Goal: Task Accomplishment & Management: Use online tool/utility

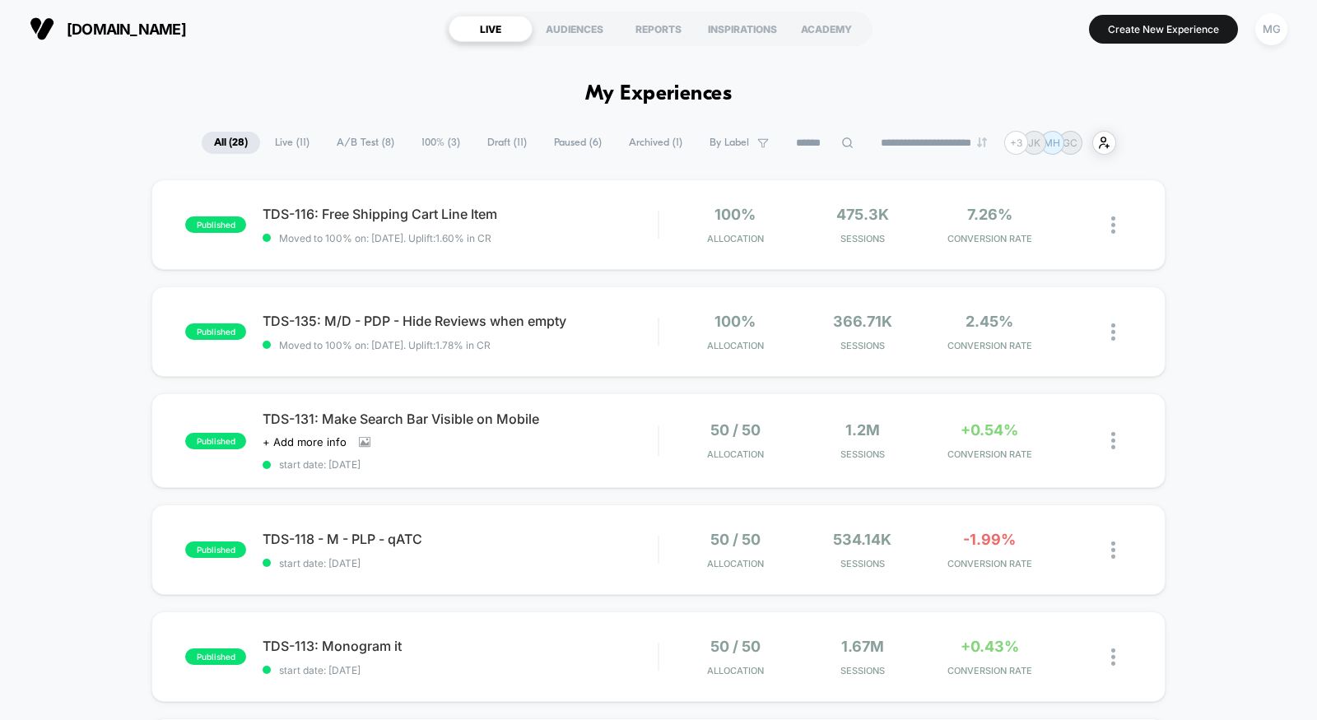
click at [359, 138] on span "A/B Test ( 8 )" at bounding box center [365, 143] width 82 height 22
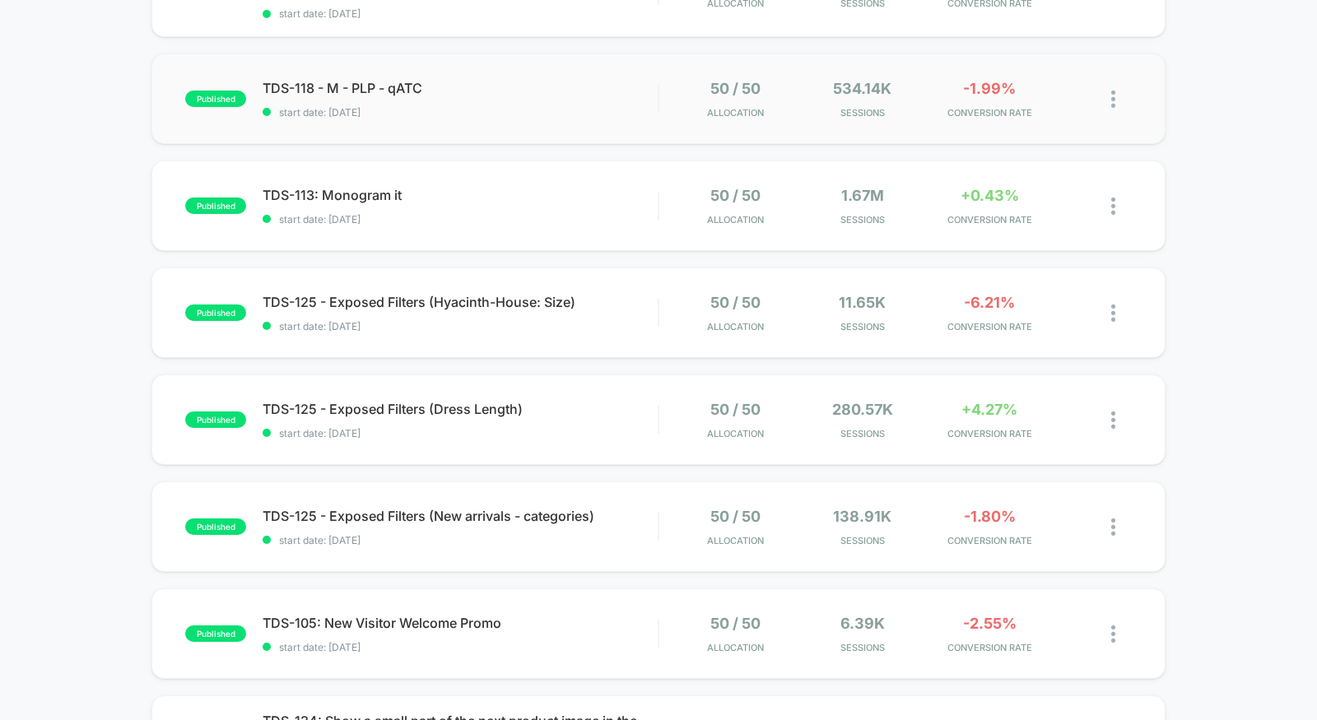
scroll to position [318, 0]
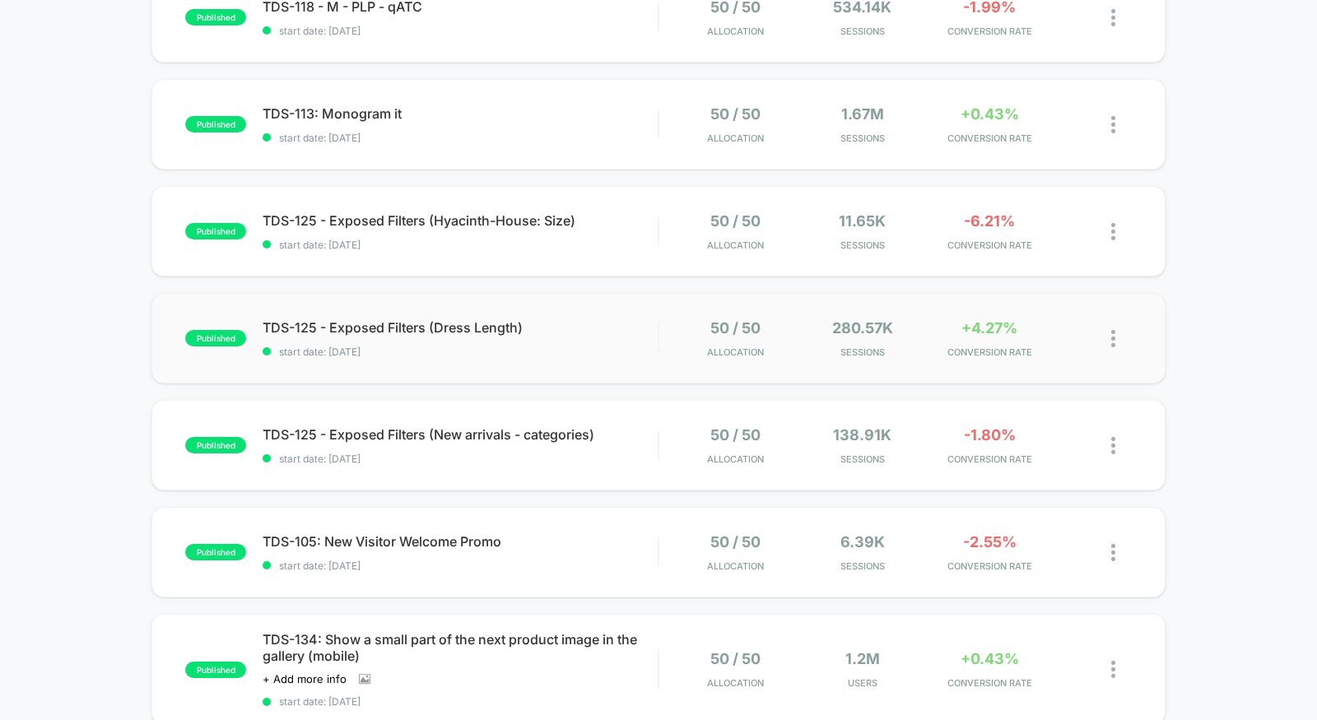
click at [594, 366] on div "published TDS-125 - Exposed Filters (Dress Length) start date: [DATE] 50 / 50 A…" at bounding box center [658, 338] width 1014 height 91
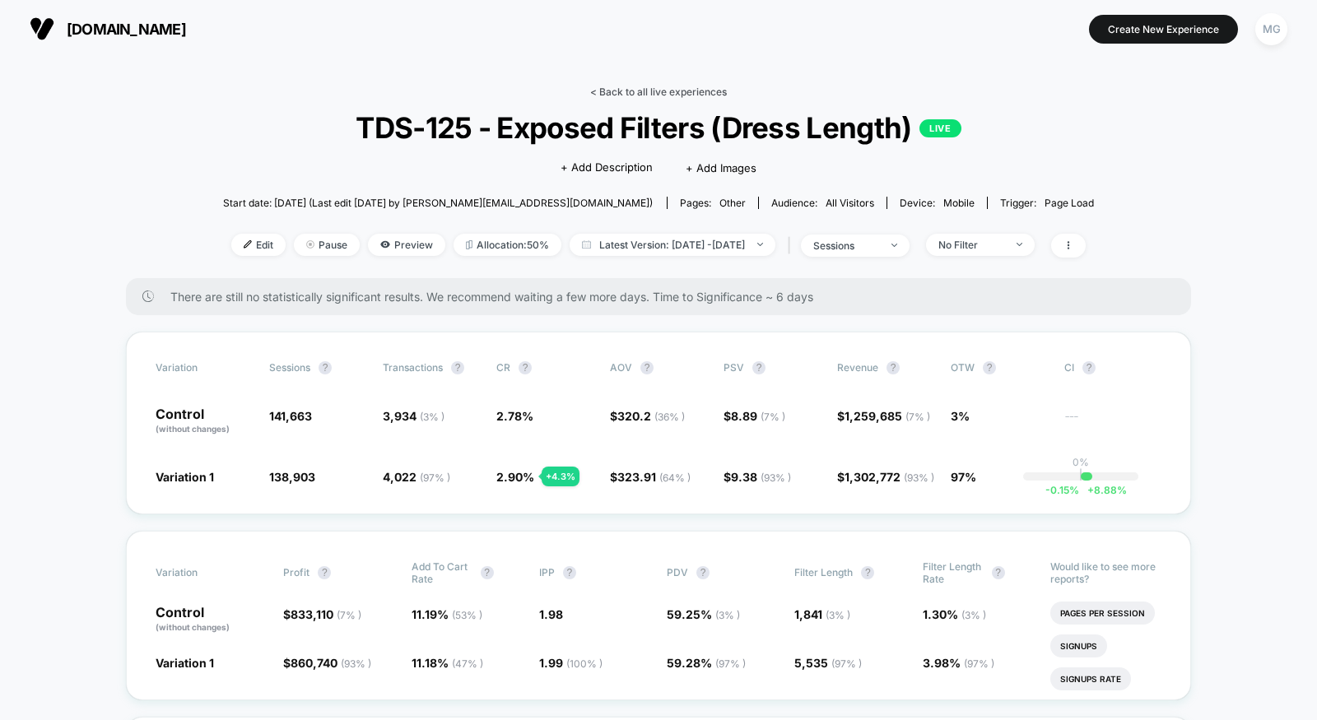
click at [683, 93] on link "< Back to all live experiences" at bounding box center [658, 92] width 137 height 12
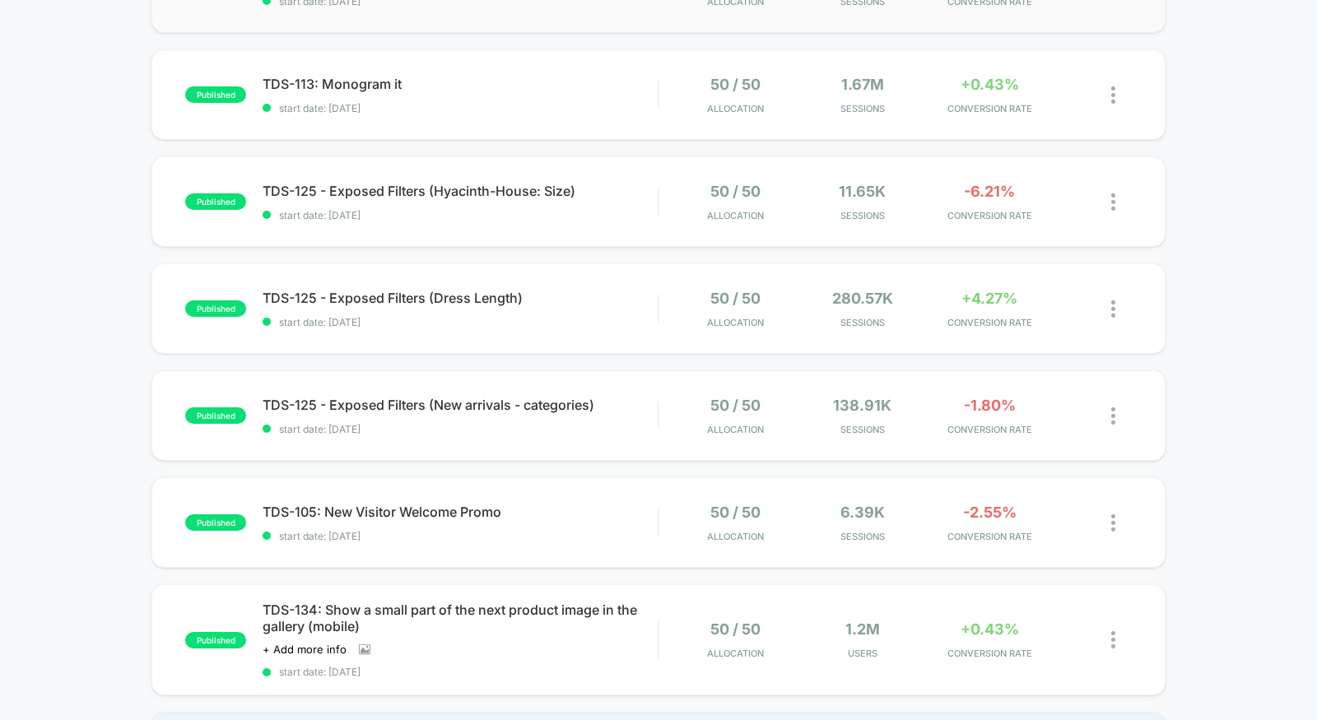
scroll to position [642, 0]
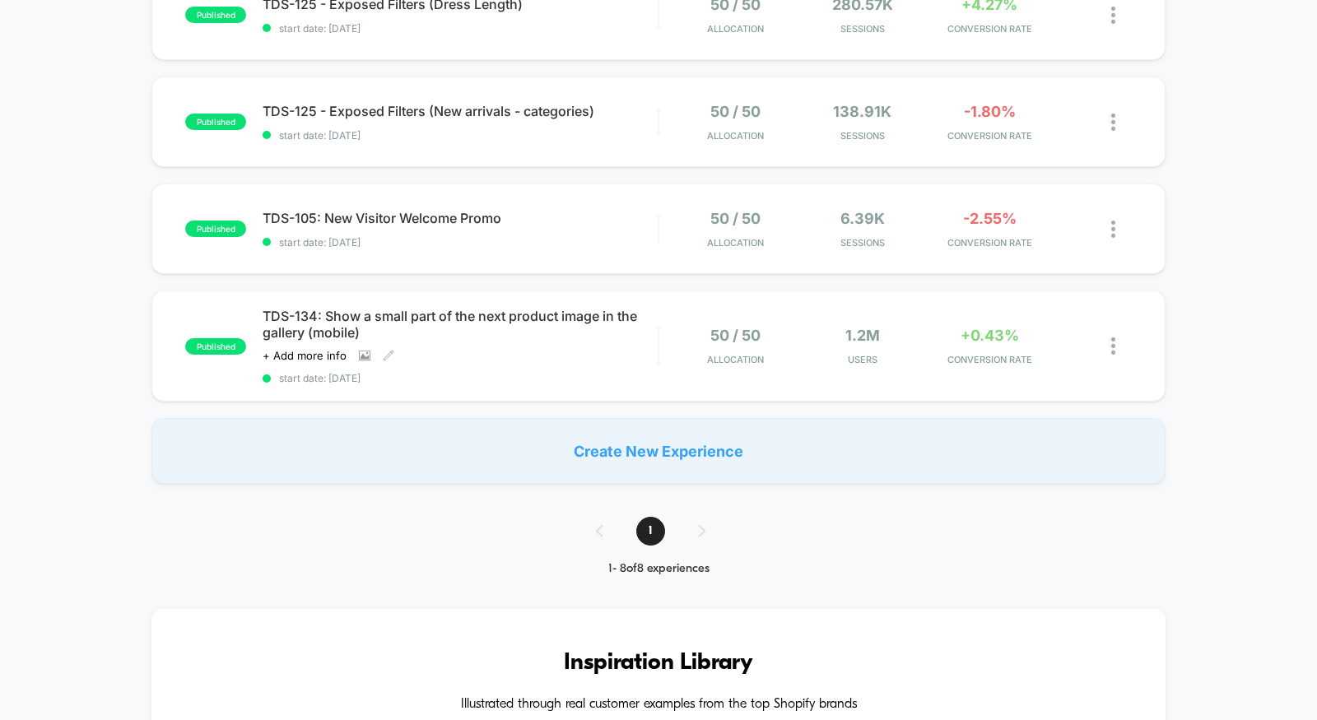
click at [577, 374] on span "start date: [DATE]" at bounding box center [459, 378] width 395 height 12
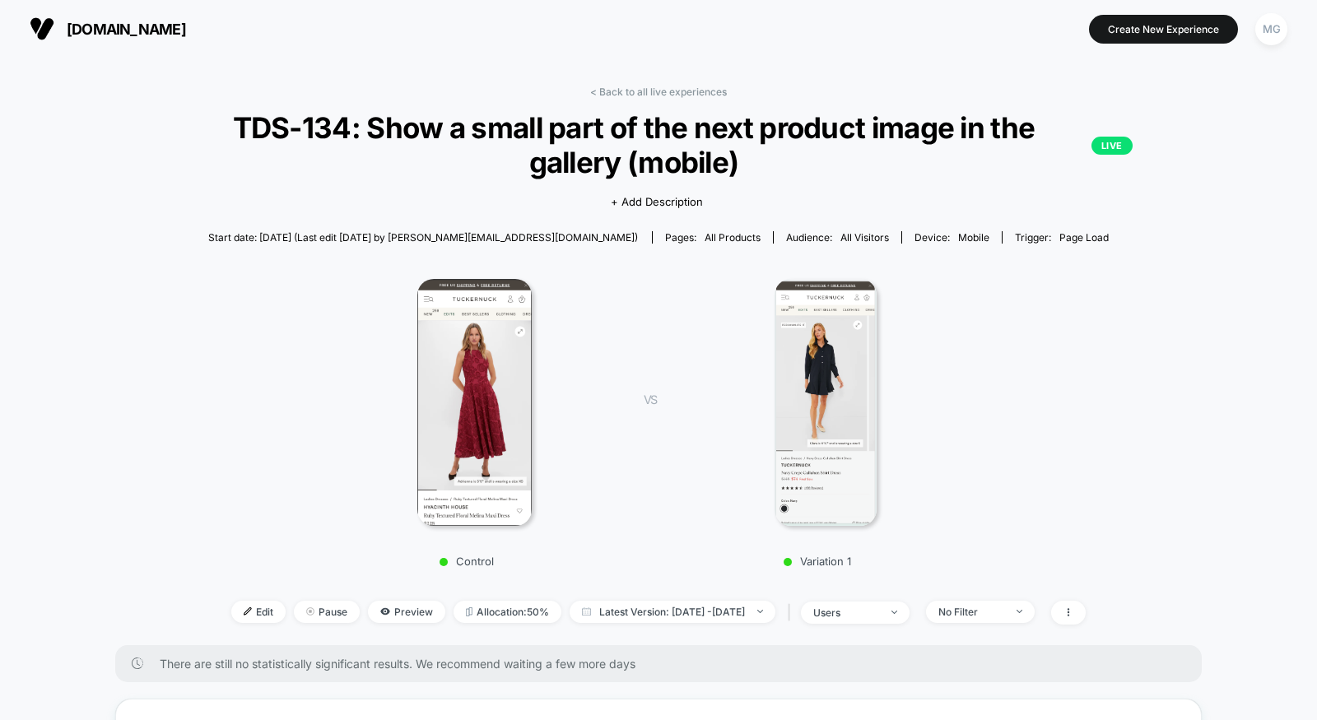
click at [634, 90] on link "< Back to all live experiences" at bounding box center [658, 92] width 137 height 12
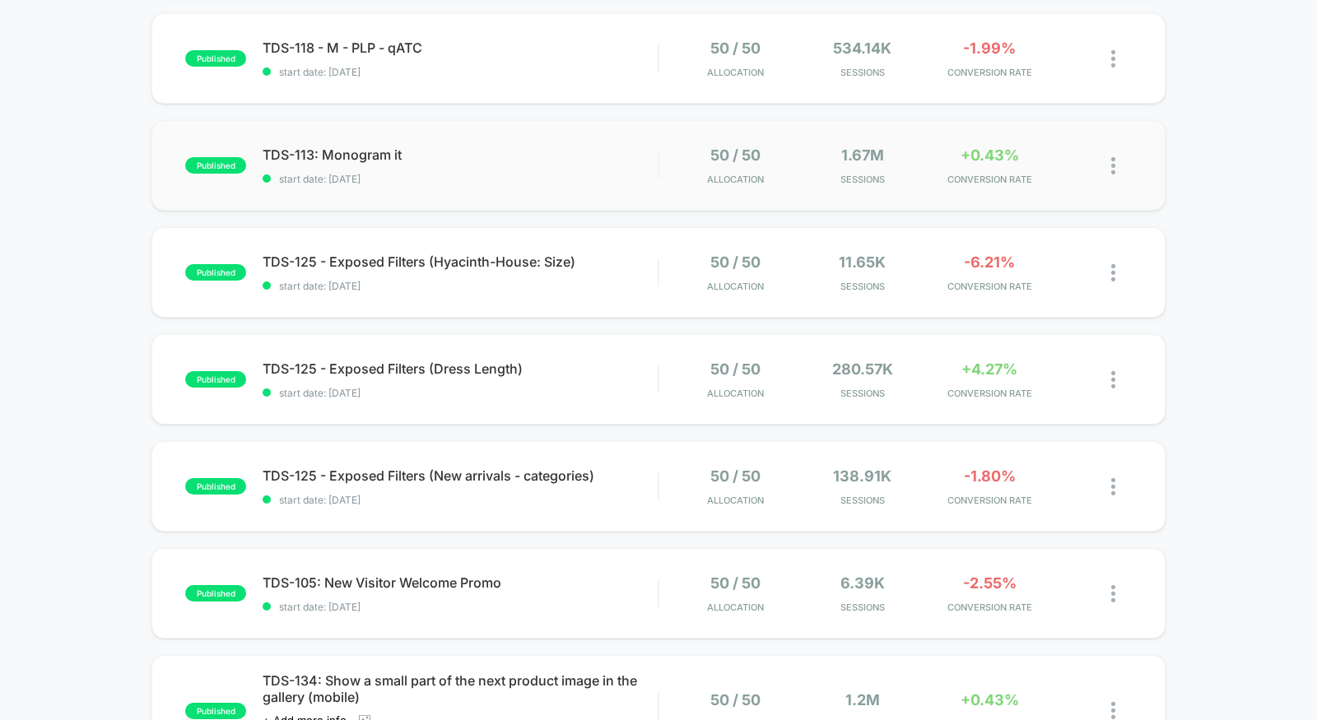
scroll to position [423, 0]
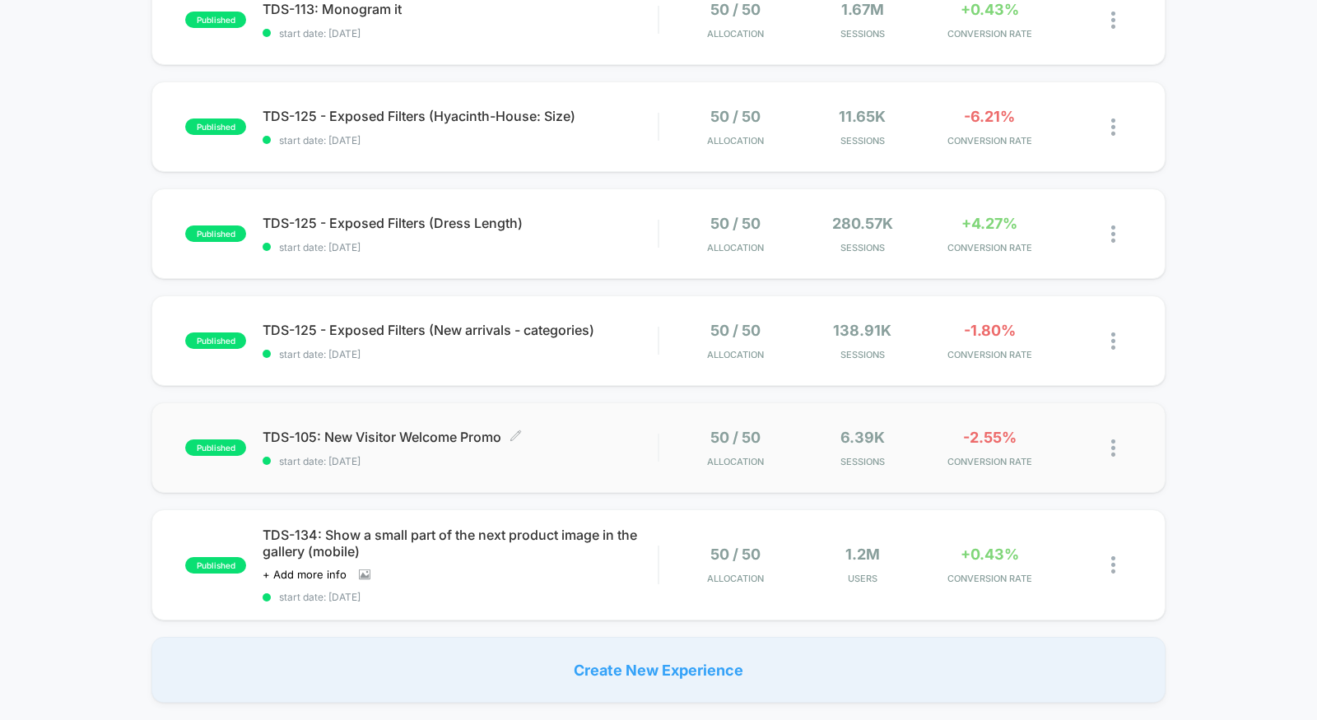
click at [614, 429] on span "TDS-105: New Visitor Welcome Promo Click to edit experience details" at bounding box center [459, 437] width 395 height 16
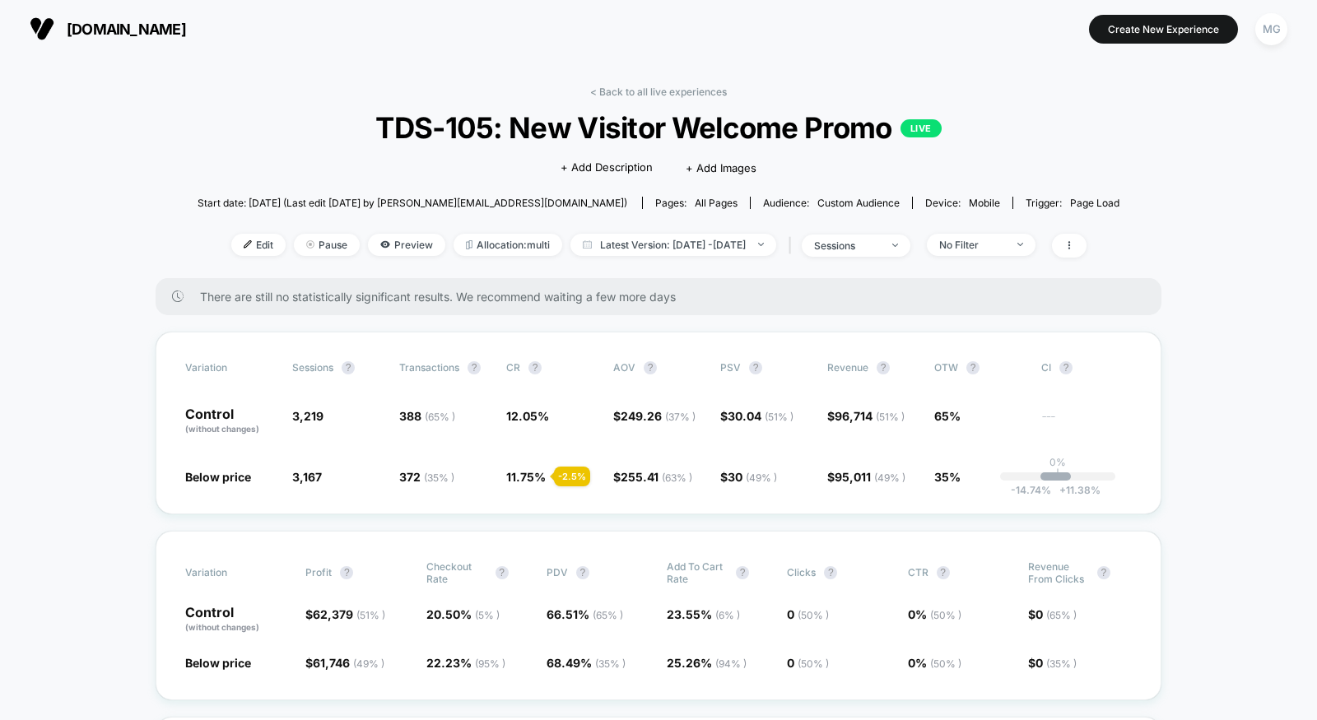
scroll to position [3, 0]
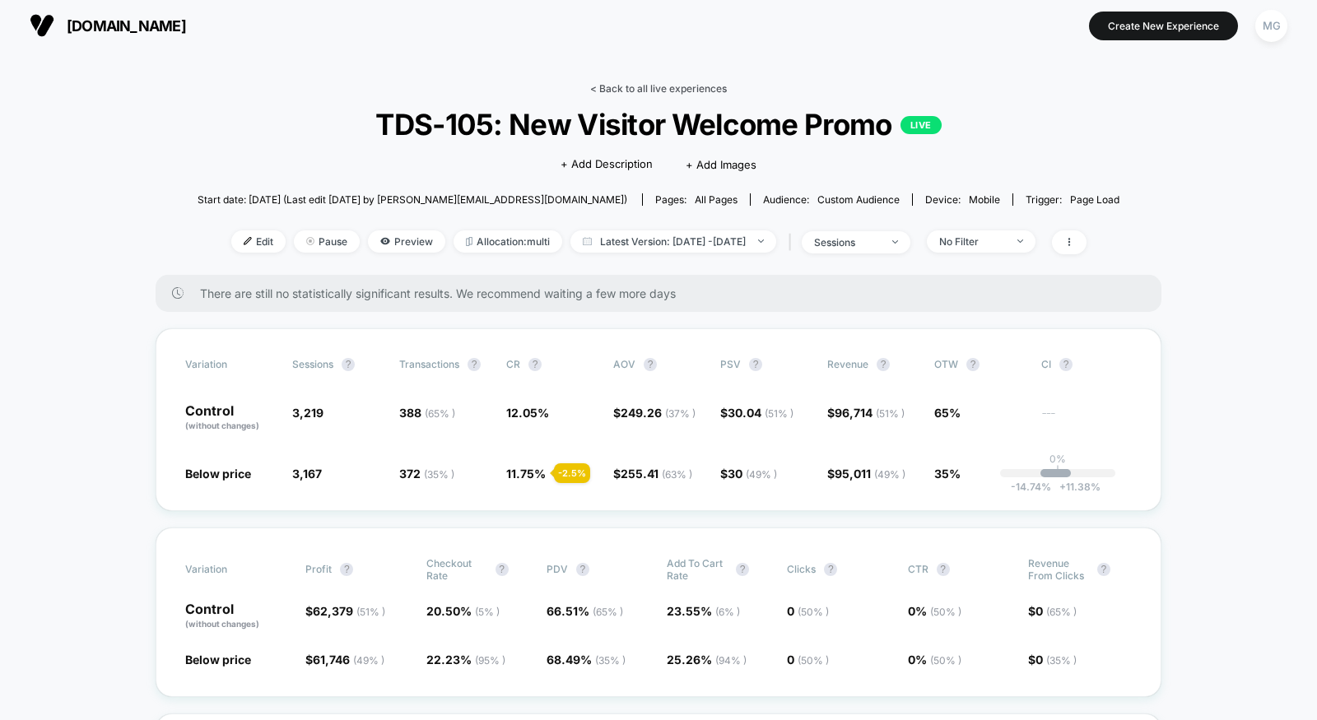
click at [674, 86] on link "< Back to all live experiences" at bounding box center [658, 88] width 137 height 12
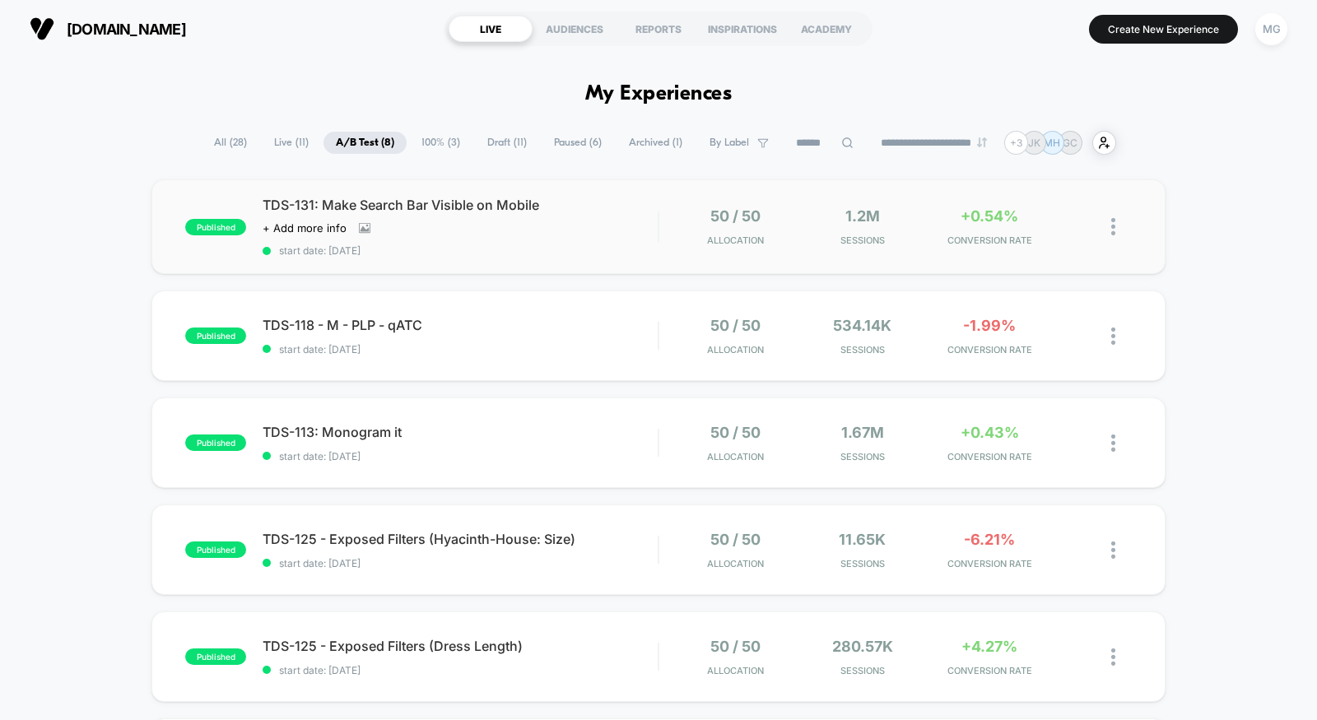
click at [539, 270] on div "published TDS-131: Make Search Bar Visible on Mobile Click to view images Click…" at bounding box center [658, 226] width 1014 height 95
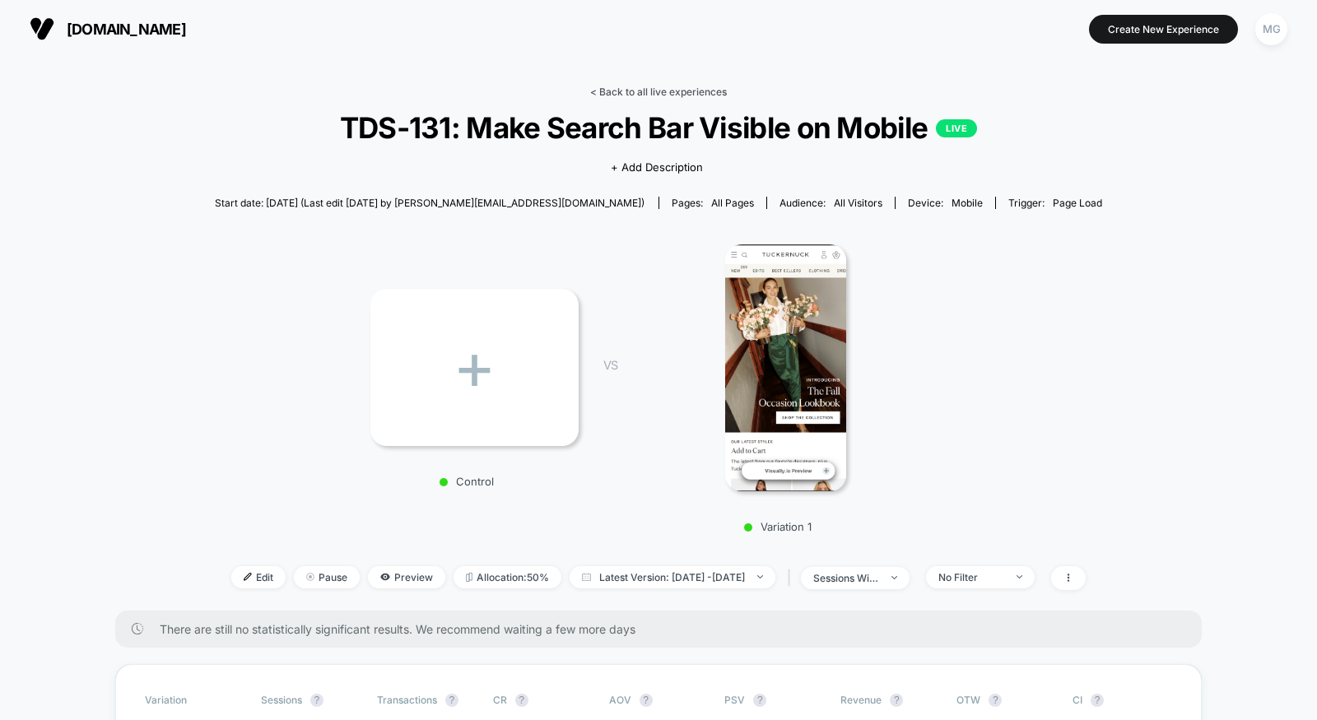
click at [645, 87] on link "< Back to all live experiences" at bounding box center [658, 92] width 137 height 12
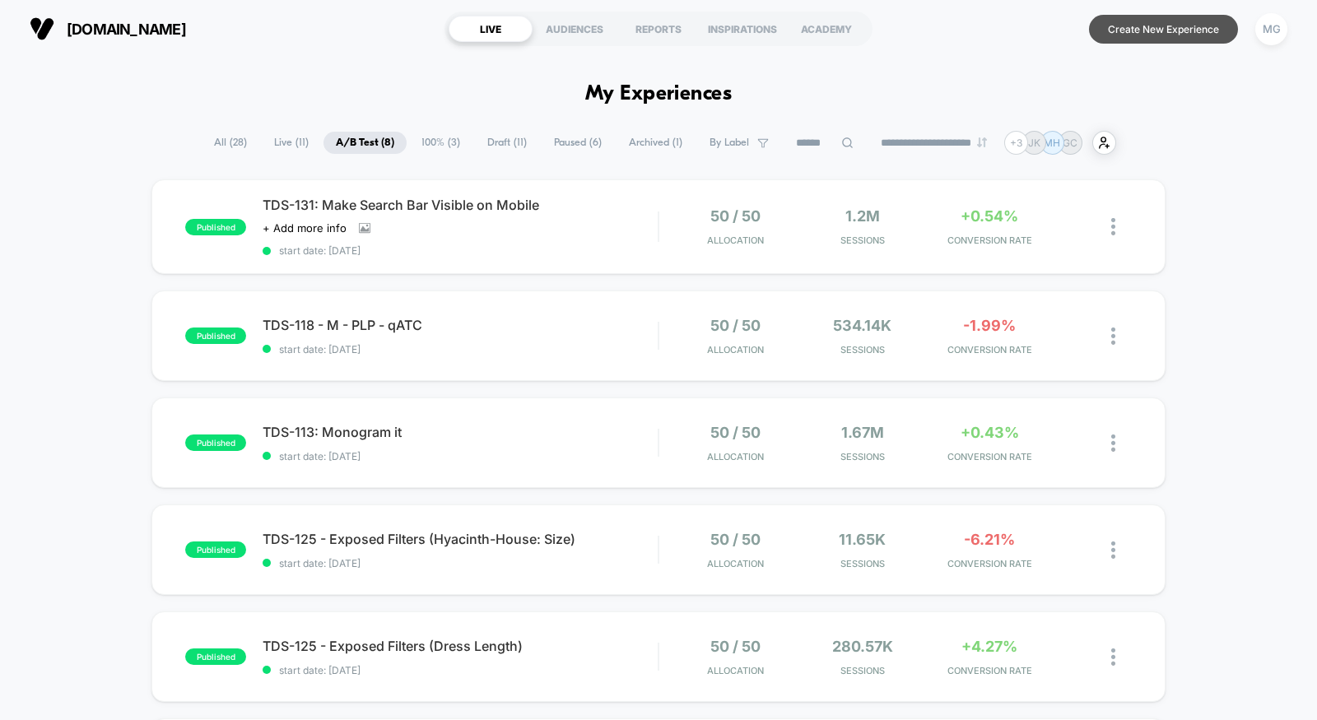
click at [1132, 27] on button "Create New Experience" at bounding box center [1163, 29] width 149 height 29
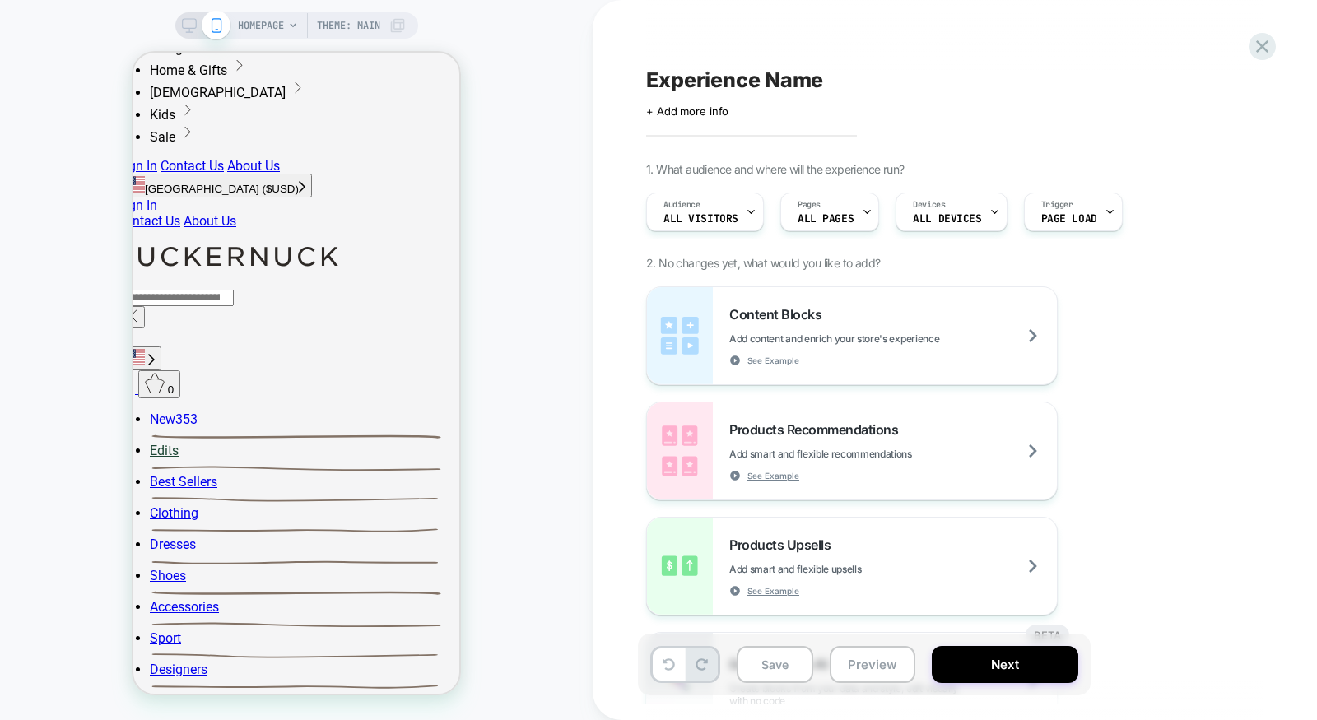
scroll to position [343, 0]
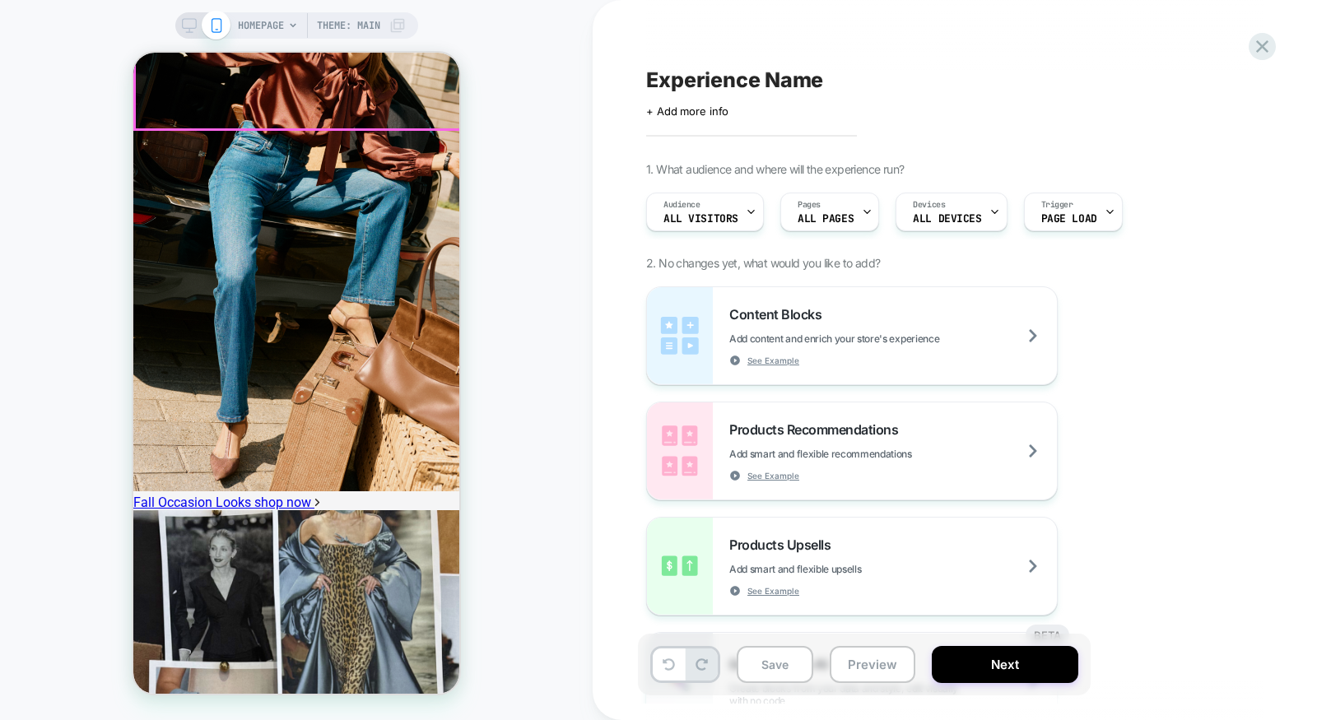
scroll to position [4302, 0]
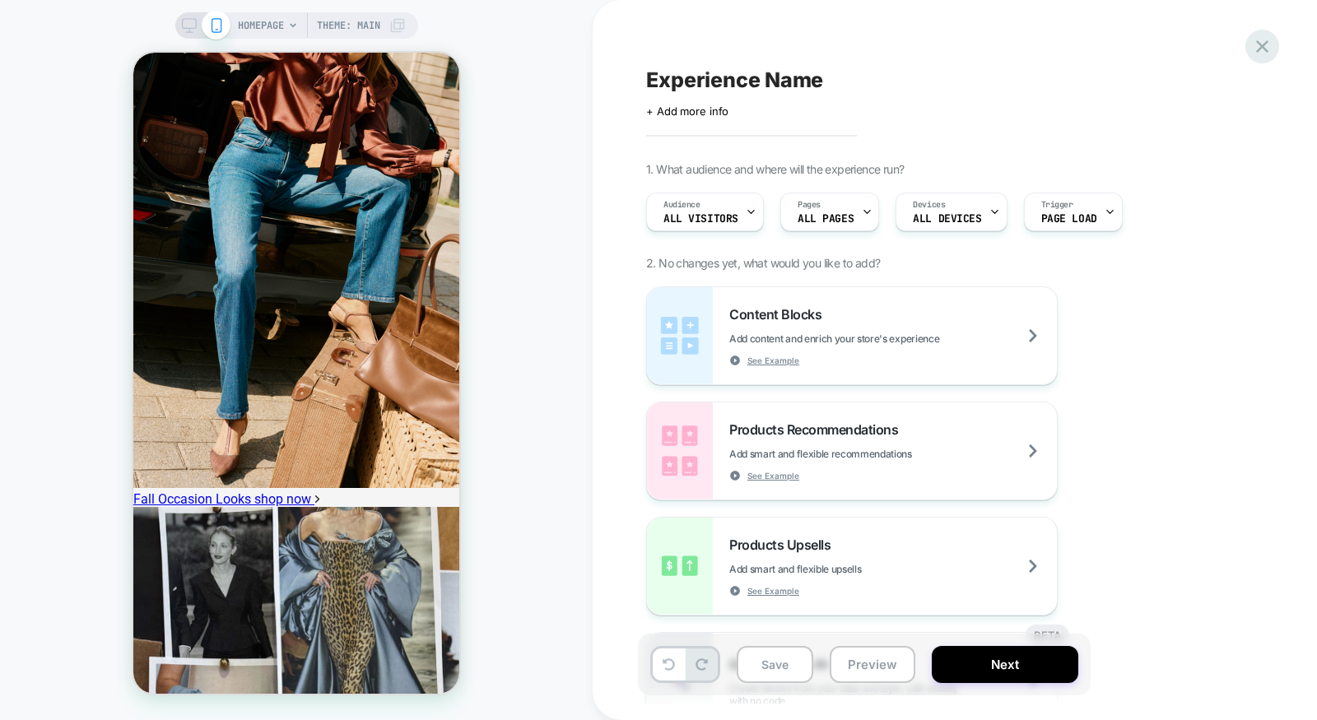
click at [1266, 39] on icon at bounding box center [1262, 46] width 22 height 22
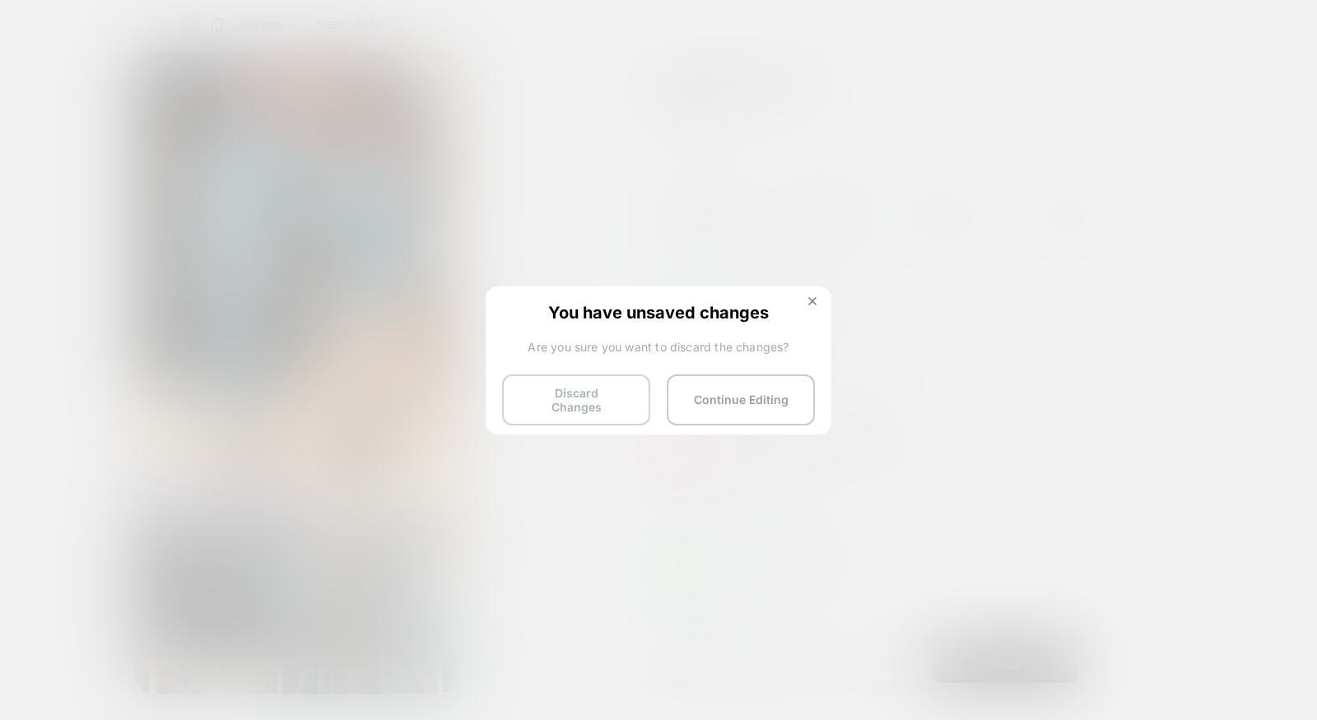
click at [553, 391] on button "Discard Changes" at bounding box center [576, 399] width 148 height 51
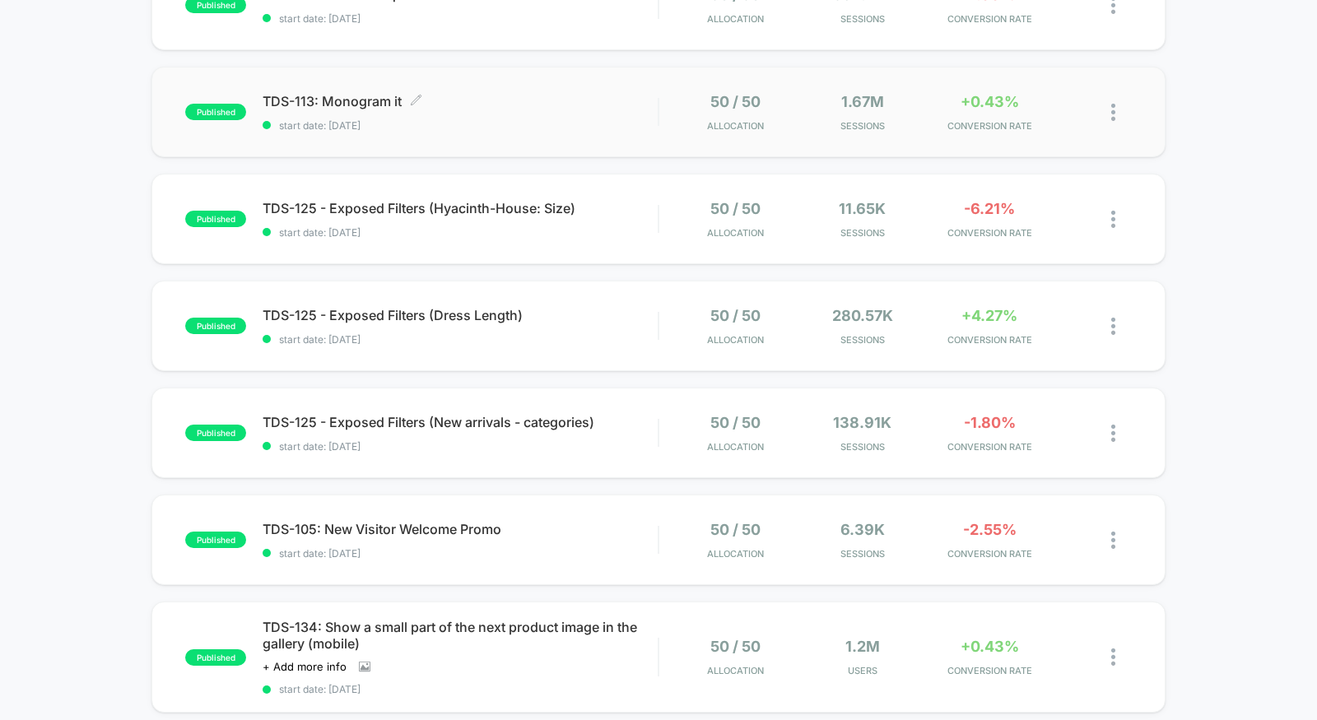
scroll to position [489, 0]
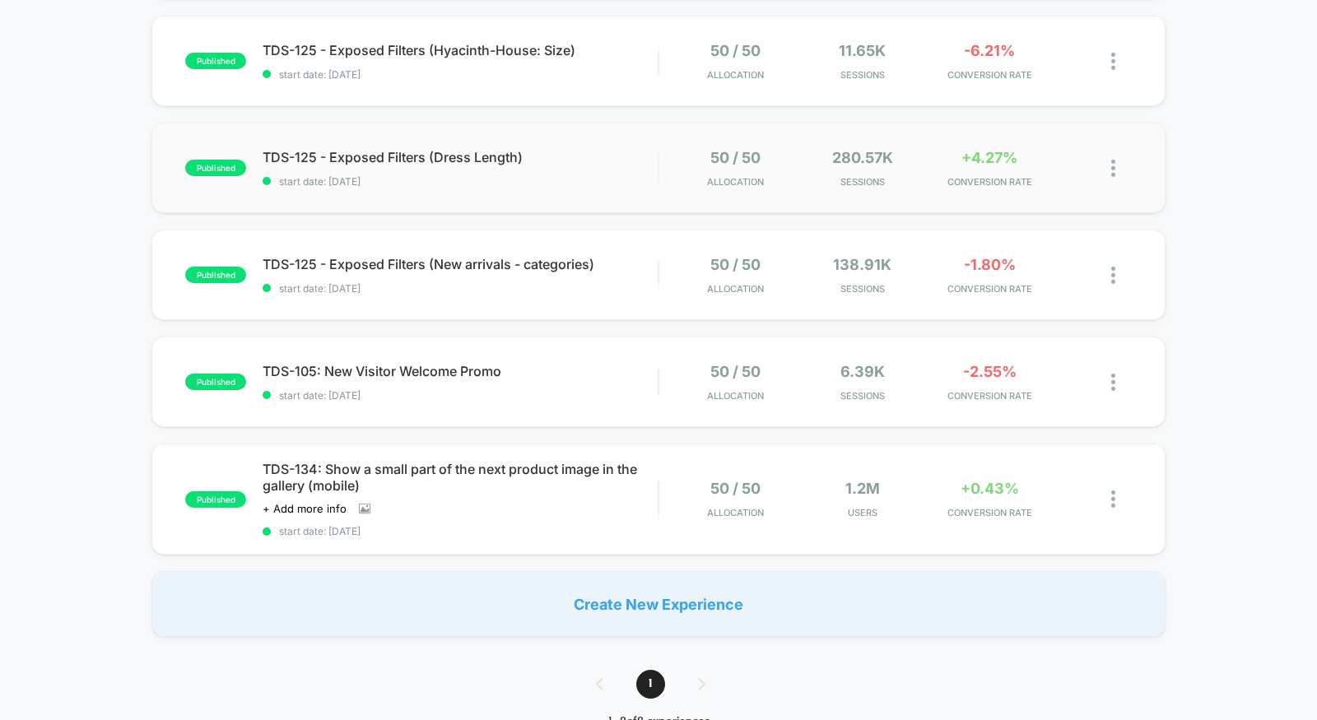
click at [510, 196] on div "published TDS-125 - Exposed Filters (Dress Length) start date: [DATE] 50 / 50 A…" at bounding box center [658, 168] width 1014 height 91
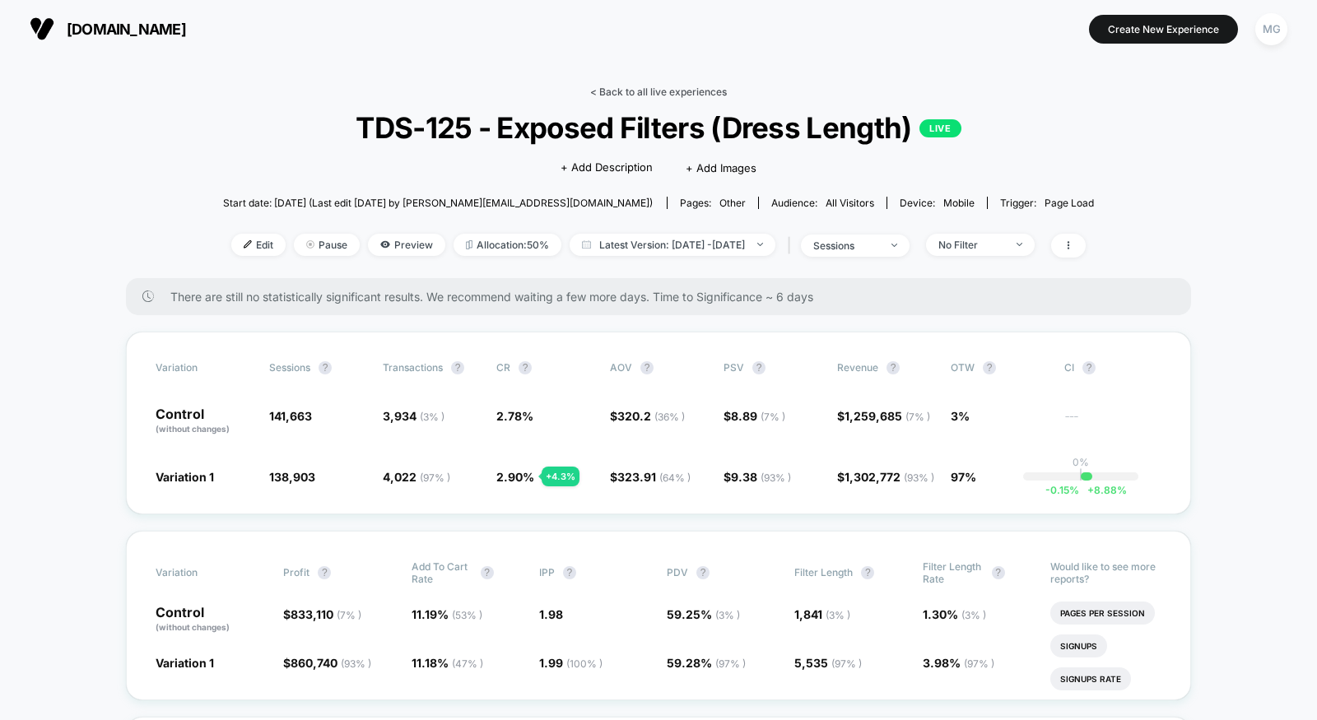
click at [702, 92] on link "< Back to all live experiences" at bounding box center [658, 92] width 137 height 12
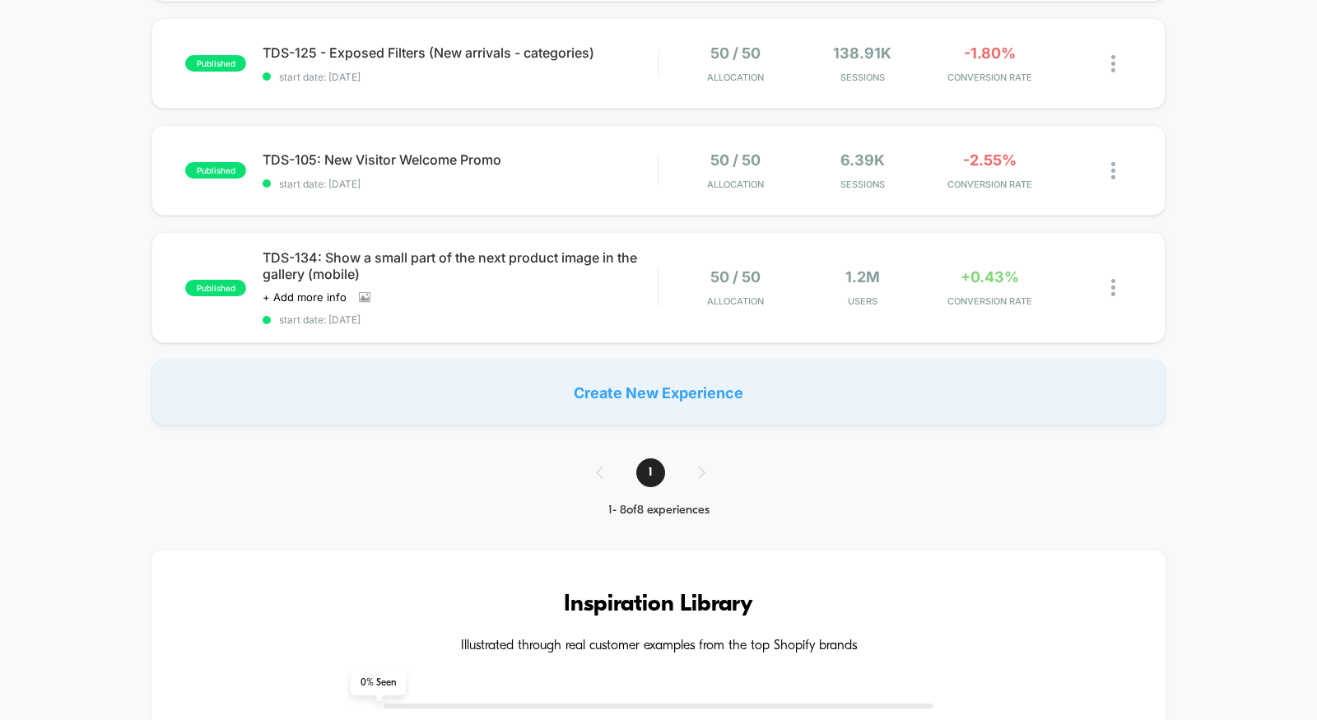
scroll to position [664, 0]
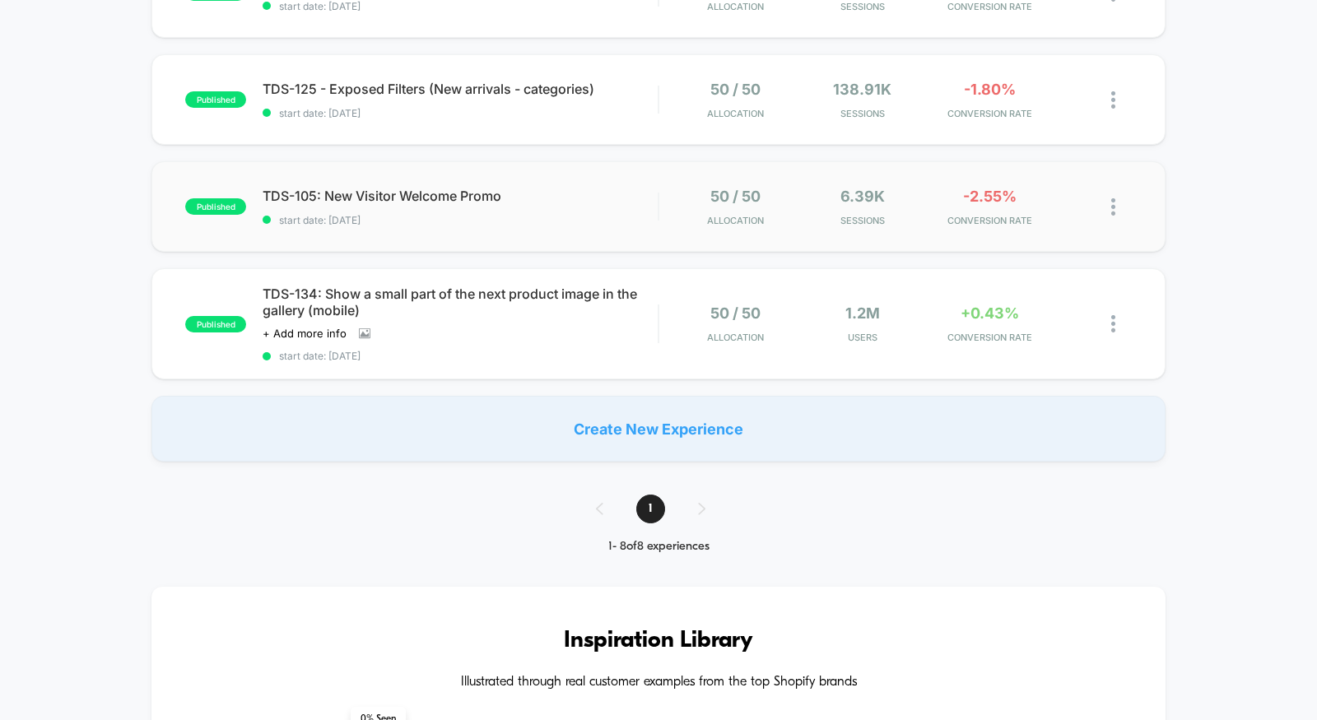
click at [538, 244] on div "published TDS-105: New Visitor Welcome Promo start date: [DATE] 50 / 50 Allocat…" at bounding box center [658, 206] width 1014 height 91
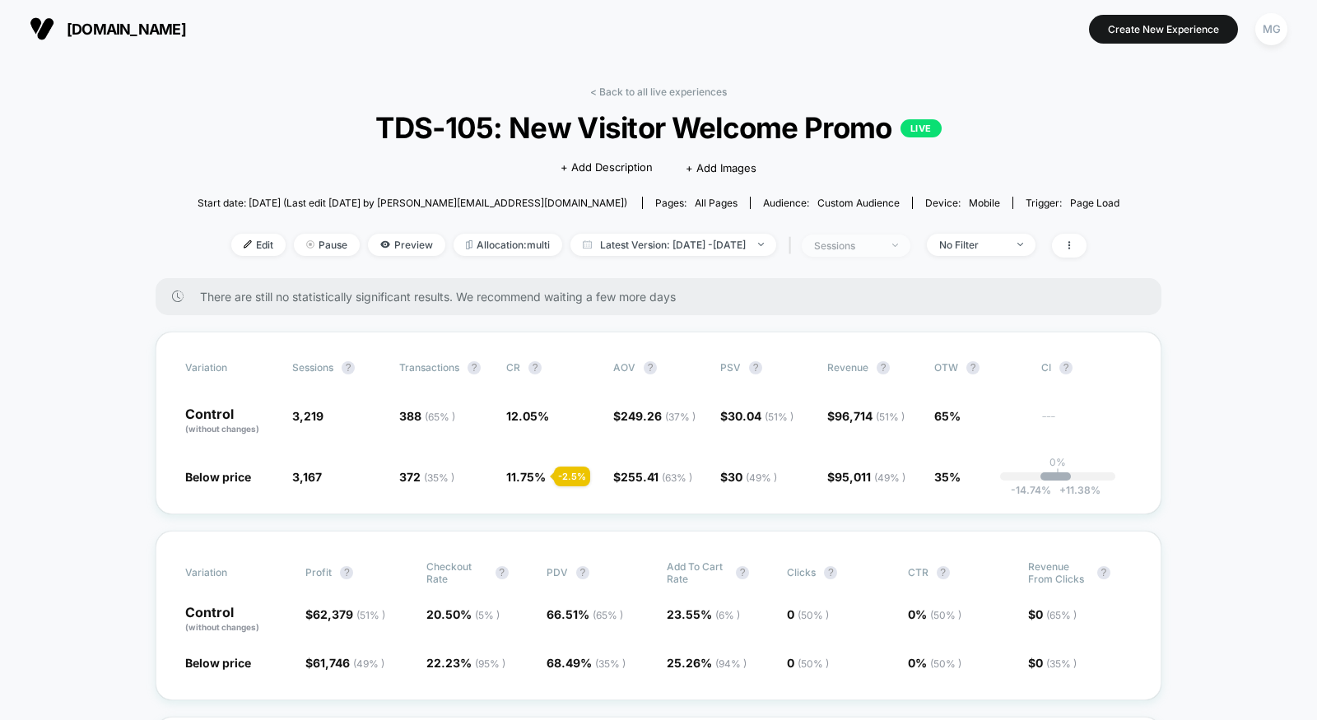
click at [910, 245] on span "sessions" at bounding box center [855, 246] width 109 height 22
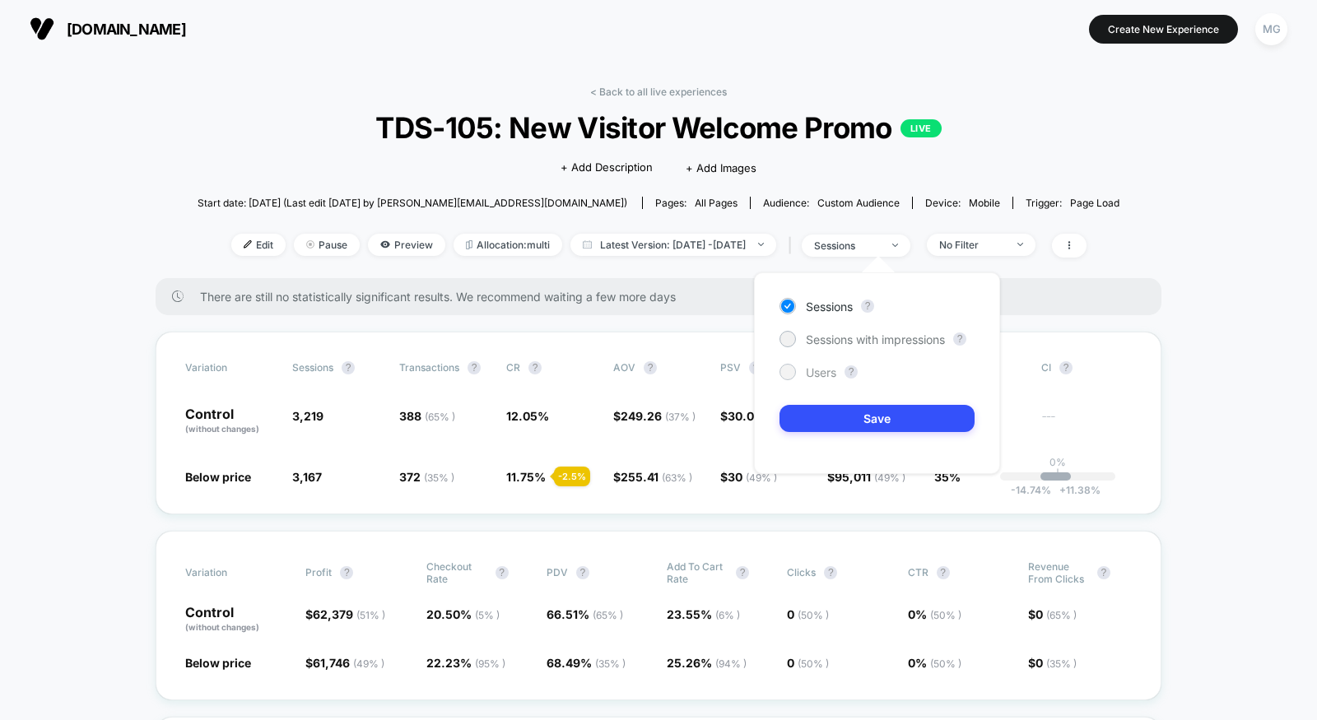
click at [834, 366] on span "Users" at bounding box center [821, 372] width 30 height 14
click at [834, 415] on button "Save" at bounding box center [876, 418] width 195 height 27
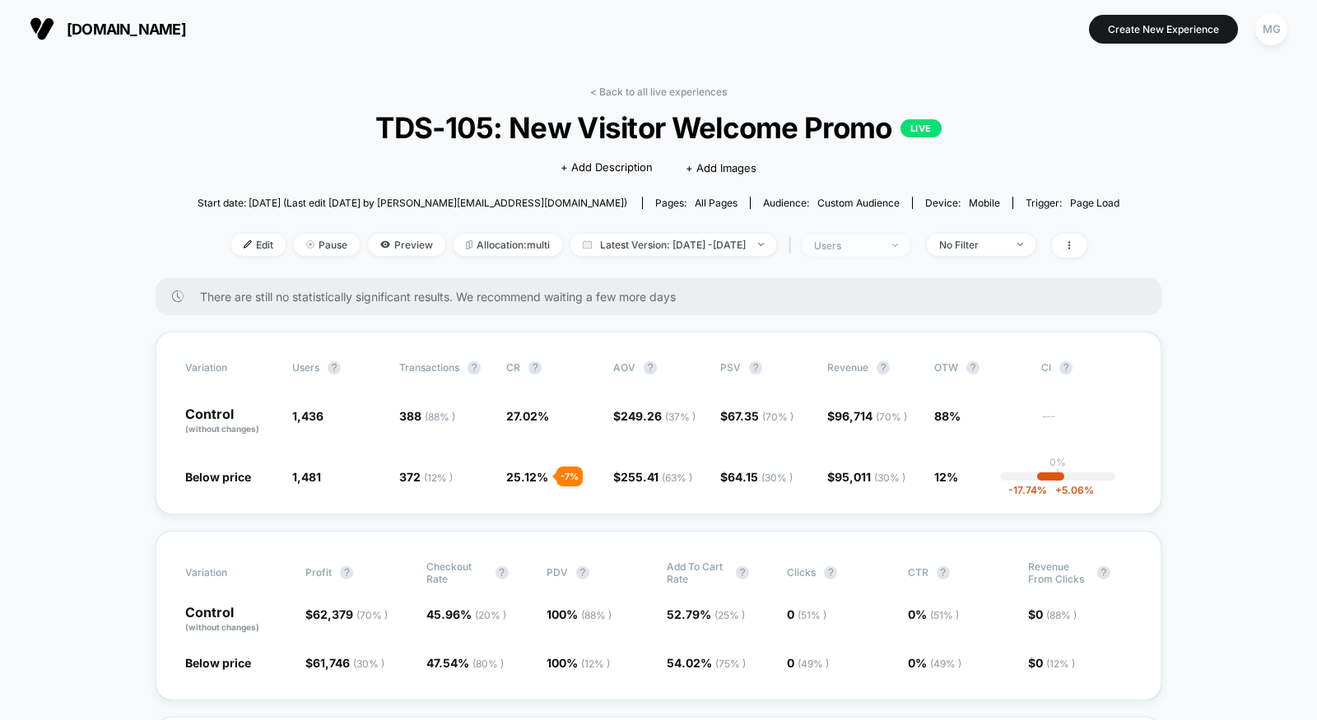
click at [880, 247] on div "users" at bounding box center [847, 245] width 66 height 12
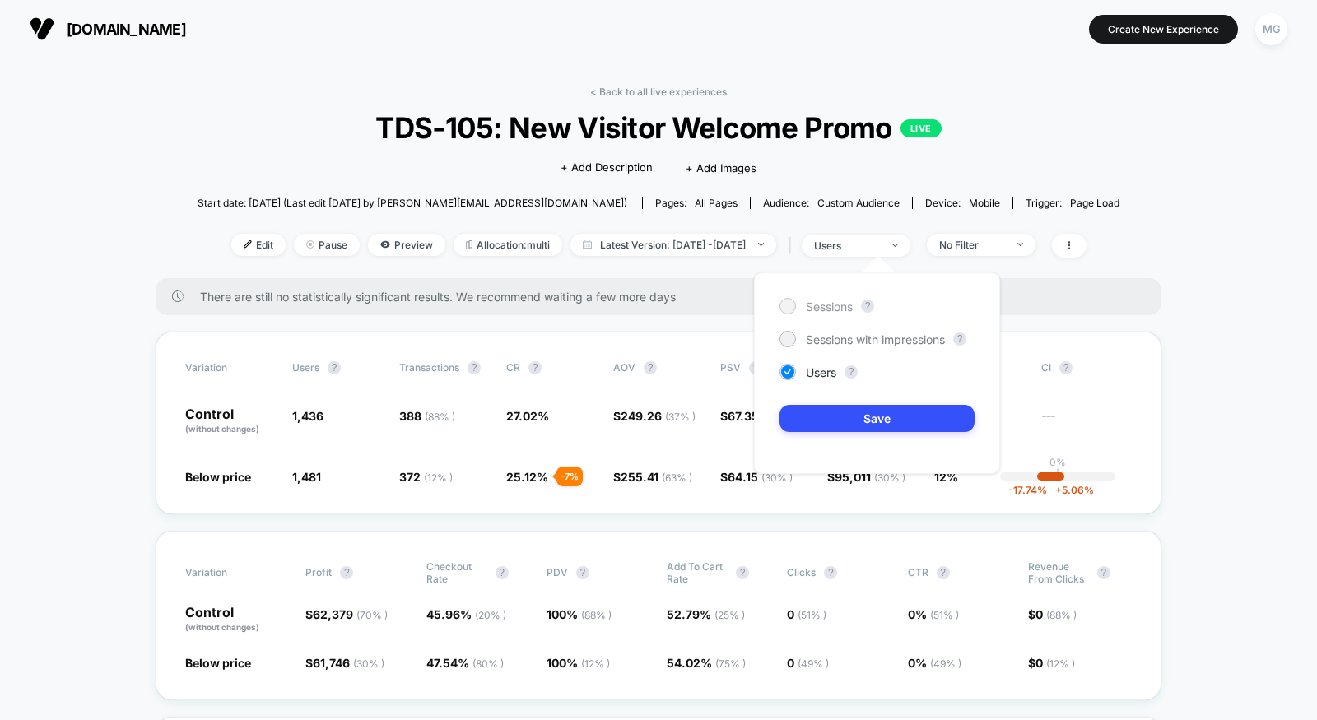
click at [835, 309] on span "Sessions" at bounding box center [829, 307] width 47 height 14
click at [879, 424] on button "Save" at bounding box center [876, 418] width 195 height 27
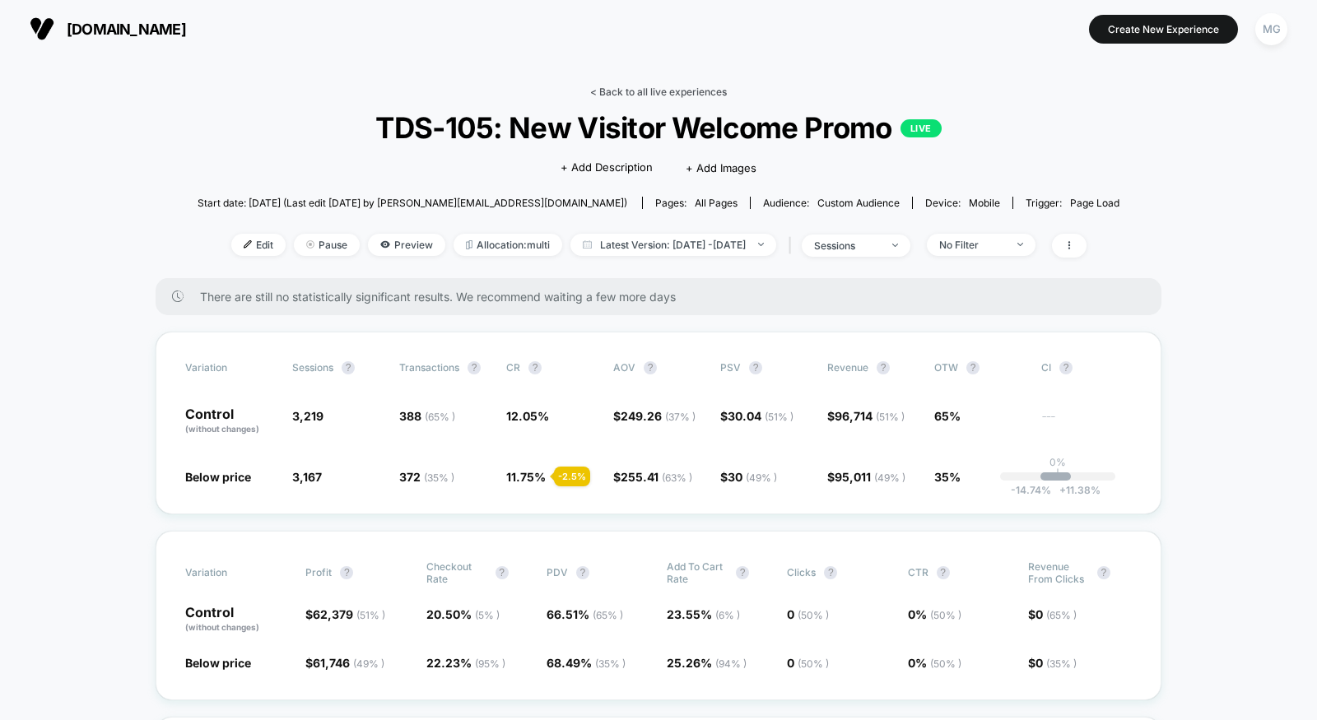
click at [625, 92] on link "< Back to all live experiences" at bounding box center [658, 92] width 137 height 12
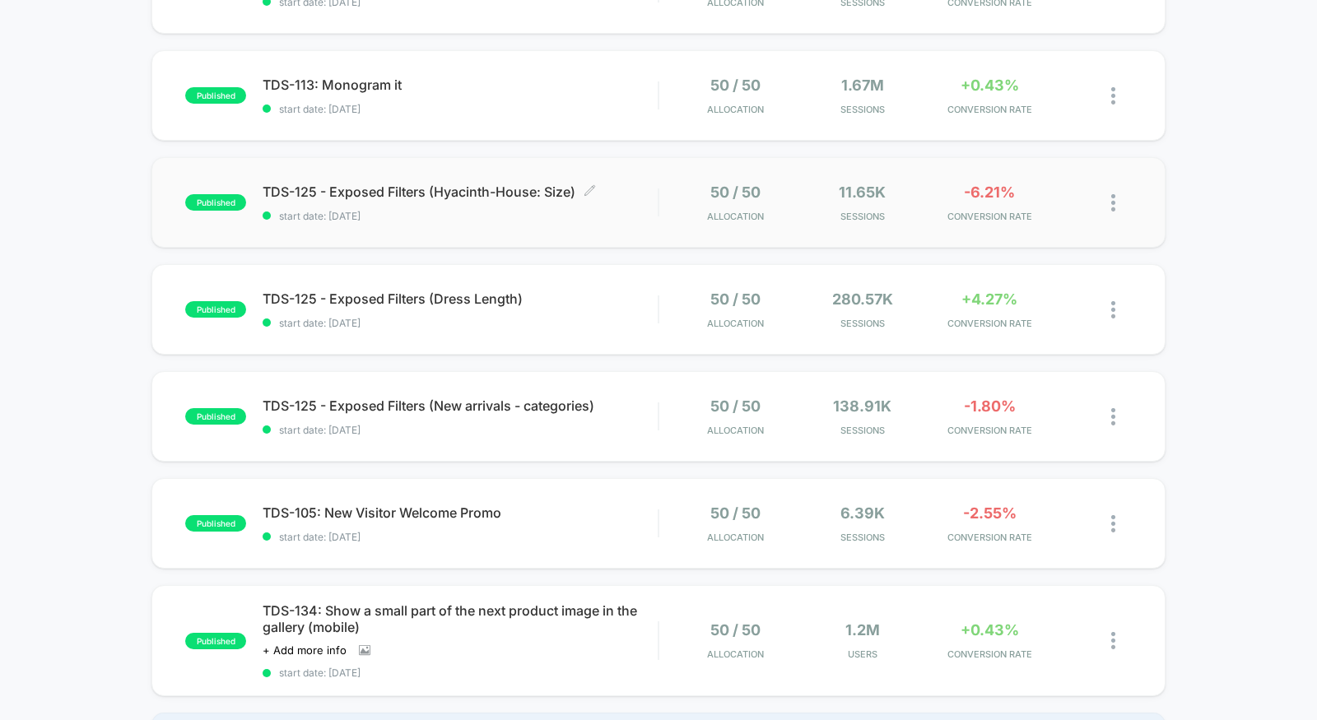
scroll to position [397, 0]
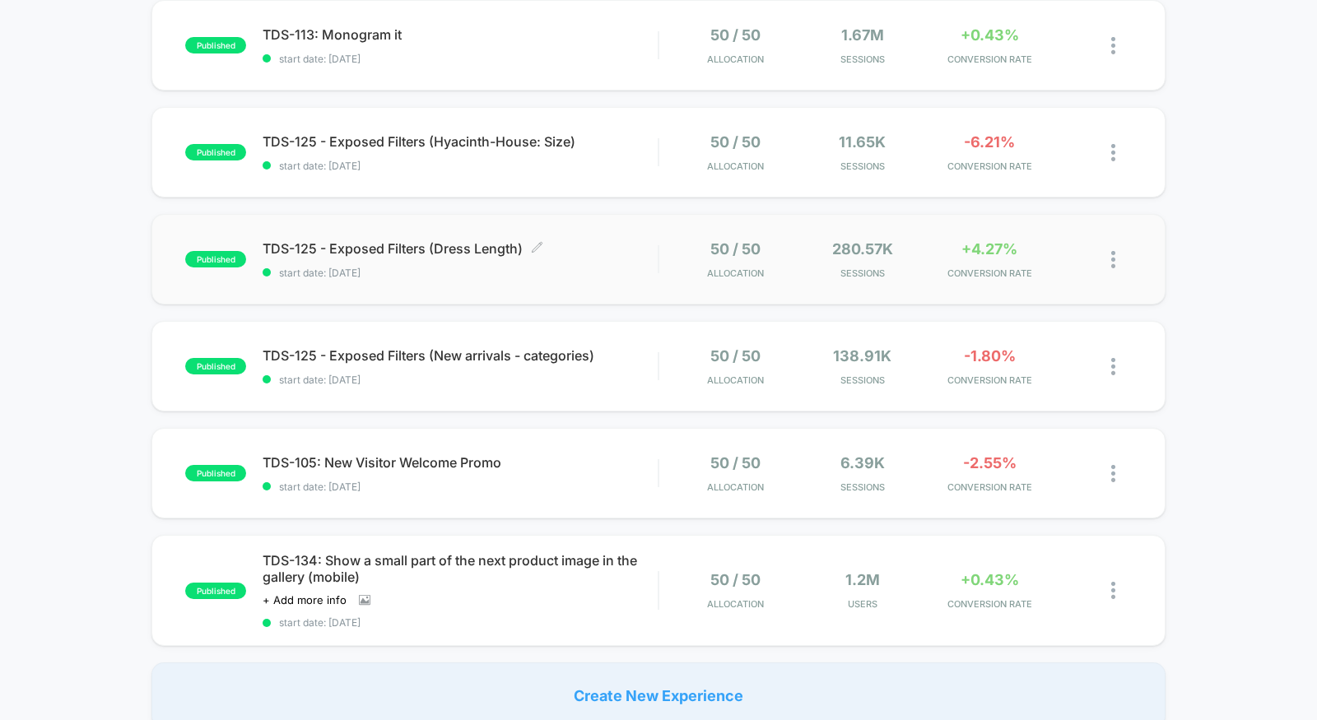
click at [593, 273] on span "start date: [DATE]" at bounding box center [459, 273] width 395 height 12
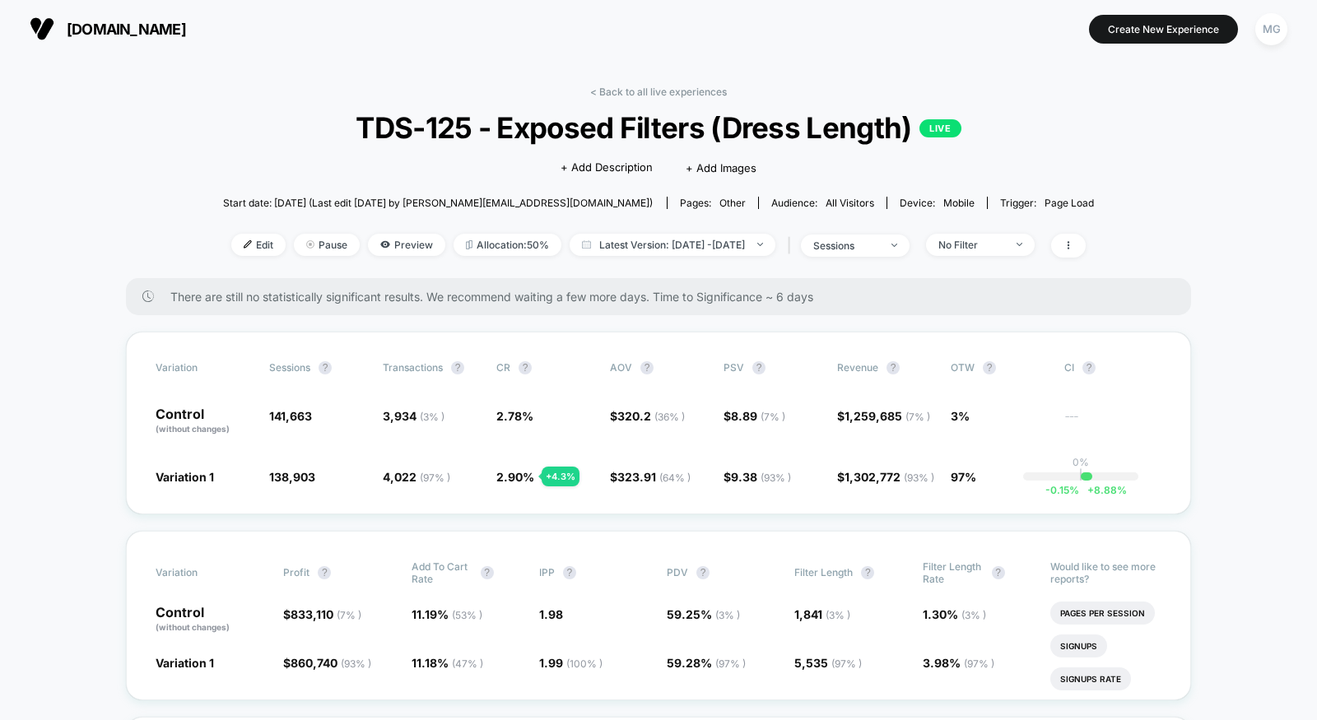
scroll to position [20, 0]
